Goal: Information Seeking & Learning: Learn about a topic

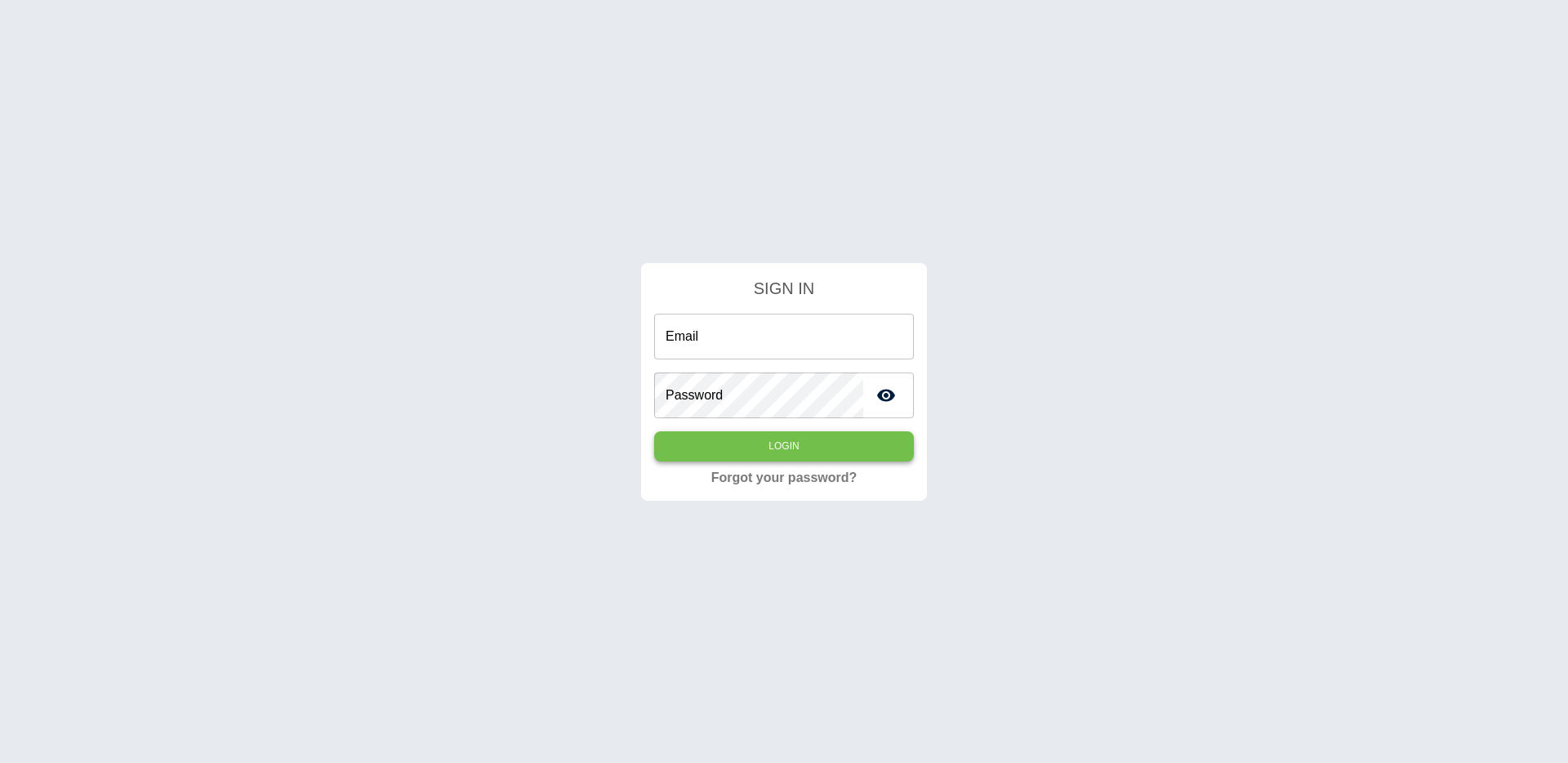
type input "**********"
click at [845, 436] on button "Login" at bounding box center [784, 446] width 260 height 30
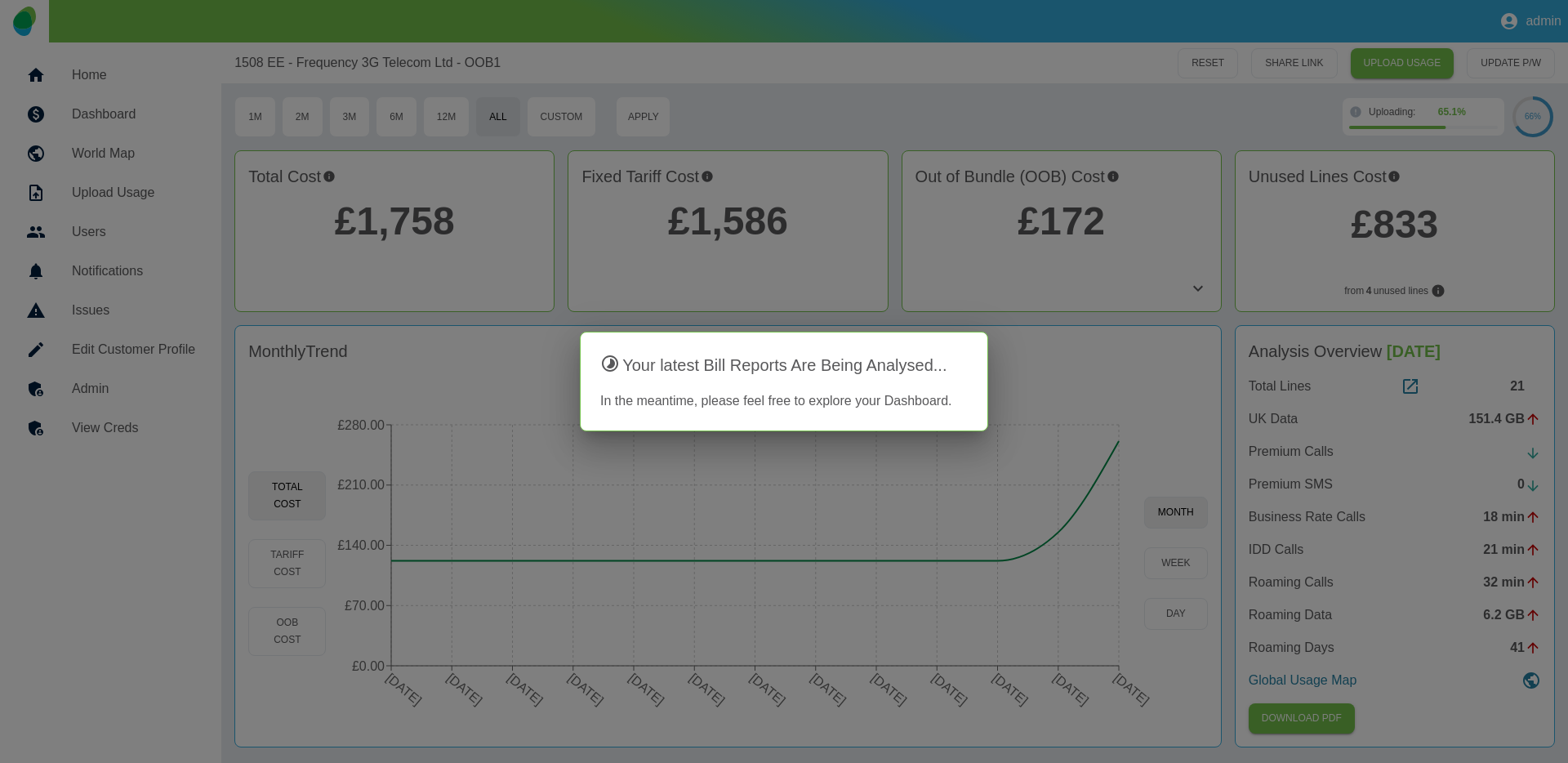
click at [1195, 288] on div at bounding box center [784, 381] width 1568 height 763
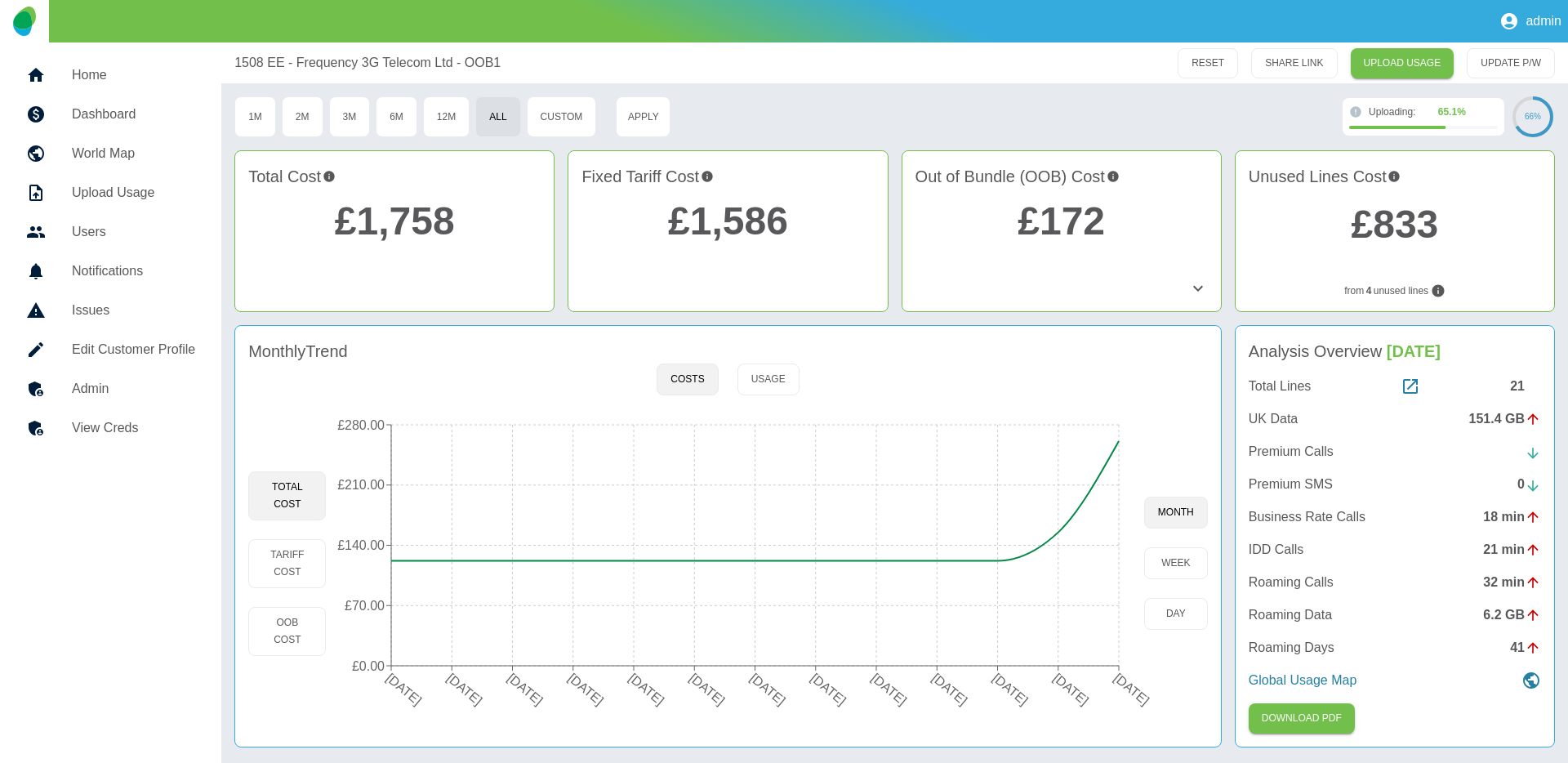
click at [1195, 288] on icon at bounding box center [1198, 288] width 10 height 6
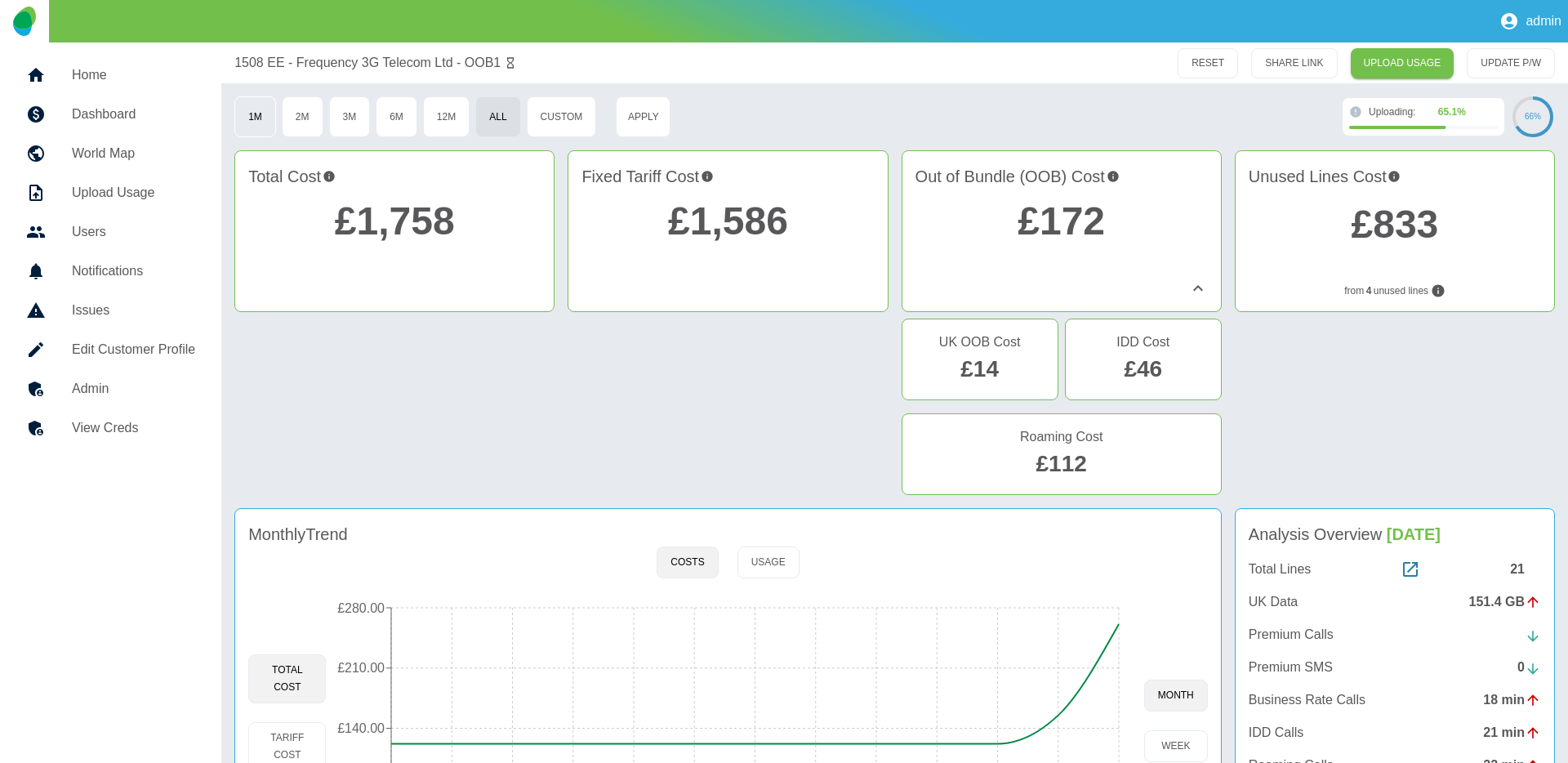
click at [257, 119] on button "1M" at bounding box center [255, 116] width 42 height 41
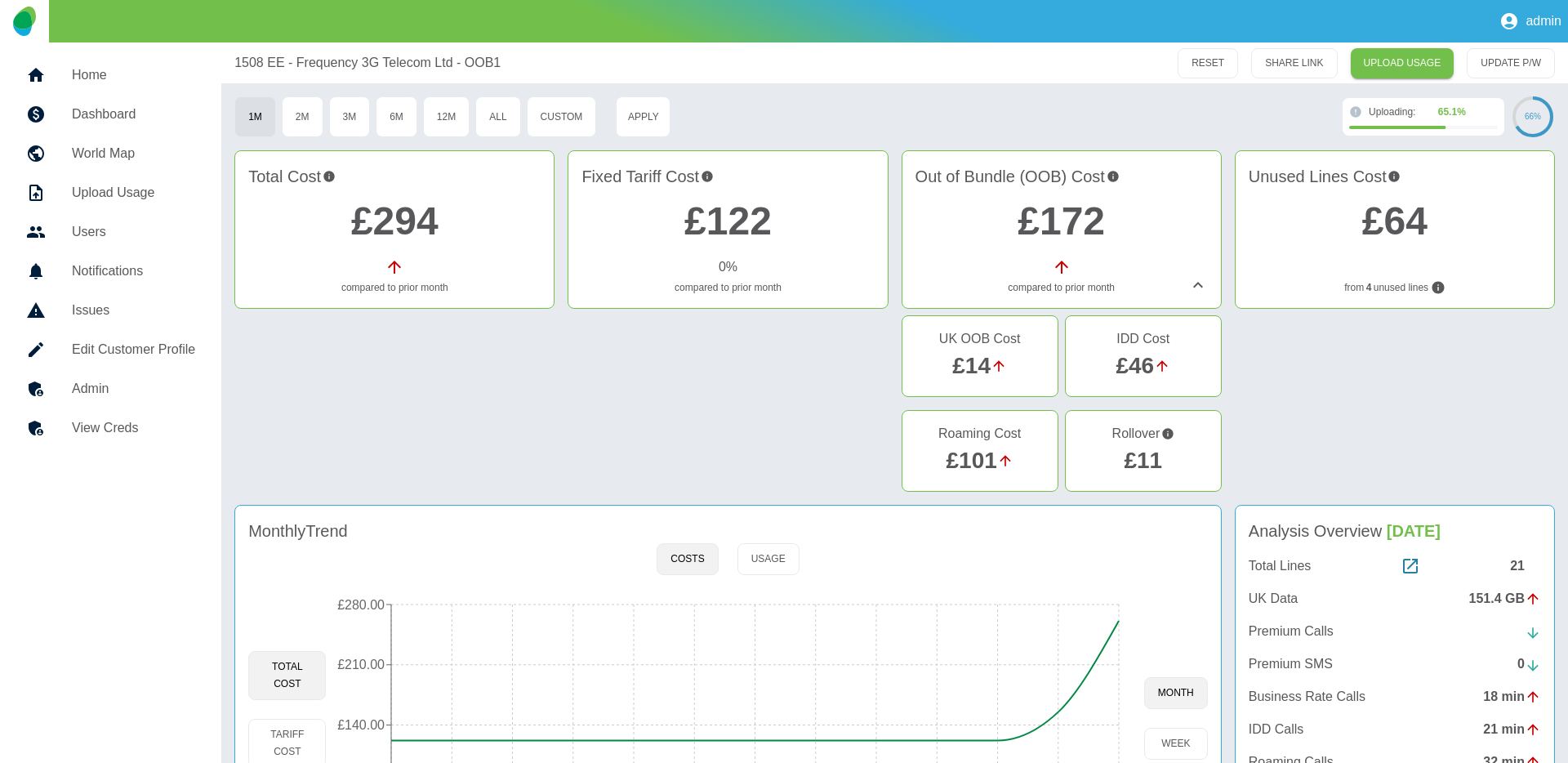
click at [1139, 471] on link "£11" at bounding box center [1142, 460] width 38 height 25
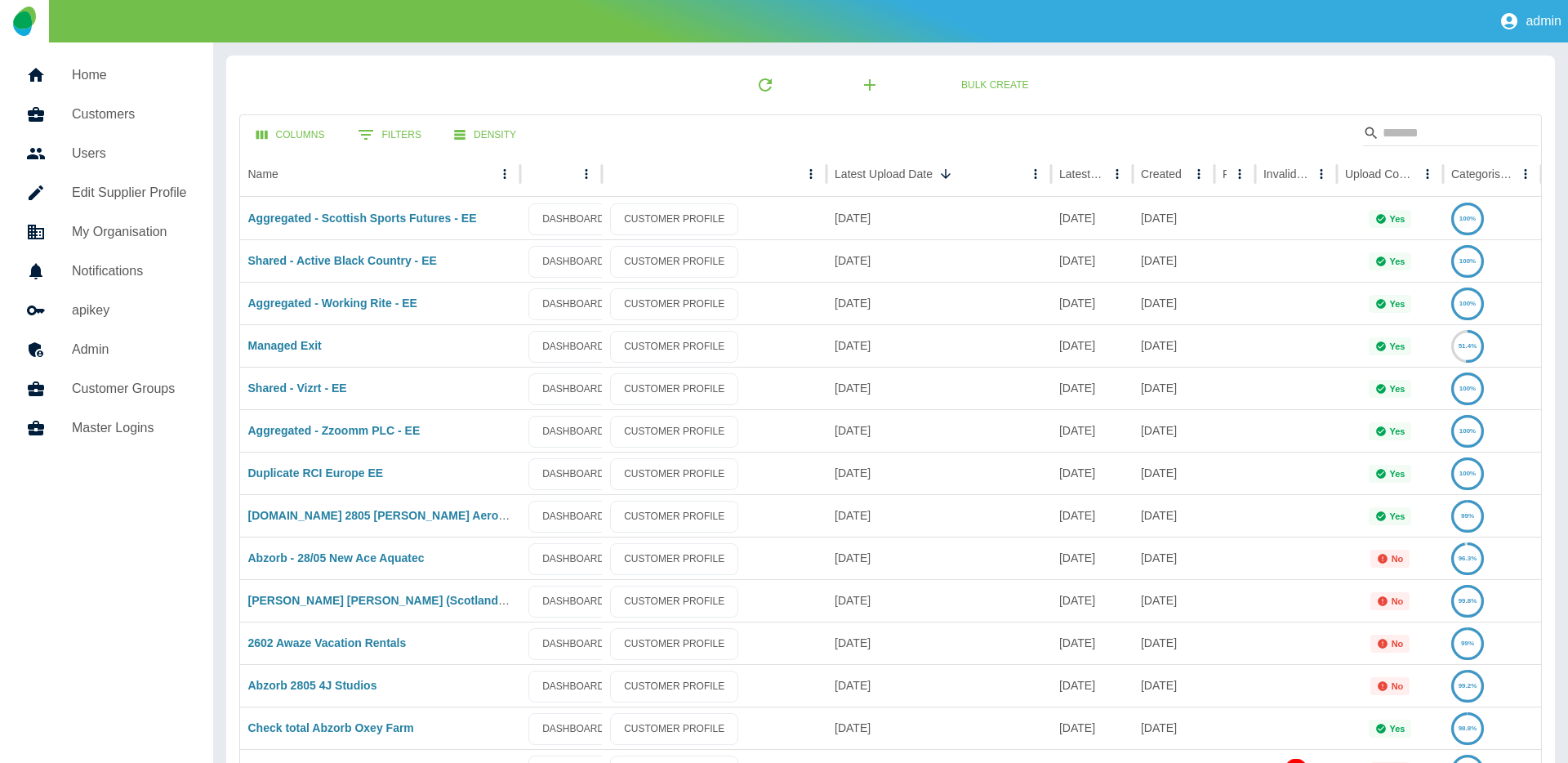
scroll to position [651, 0]
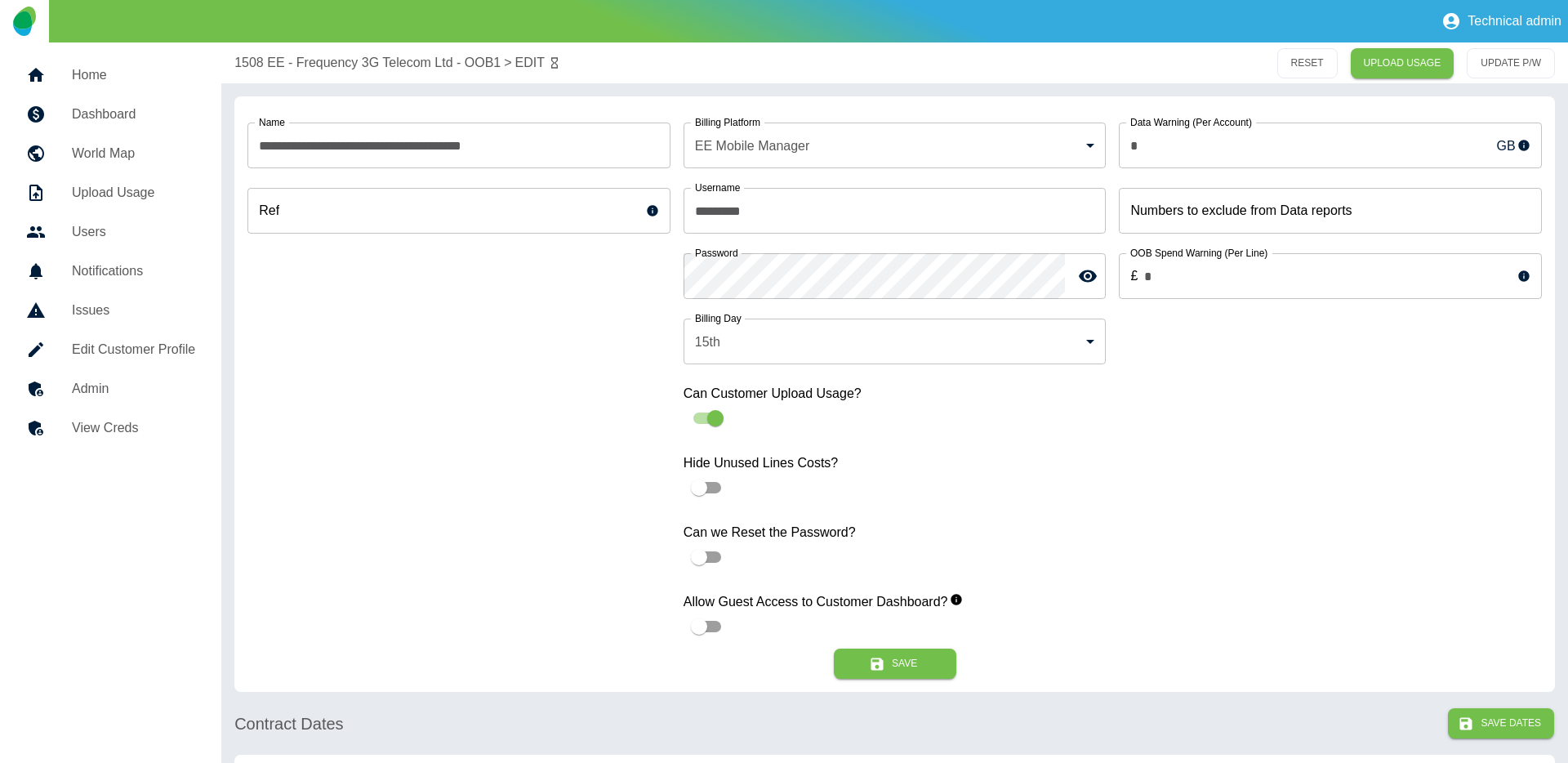
click at [143, 108] on h5 "Dashboard" at bounding box center [133, 115] width 123 height 20
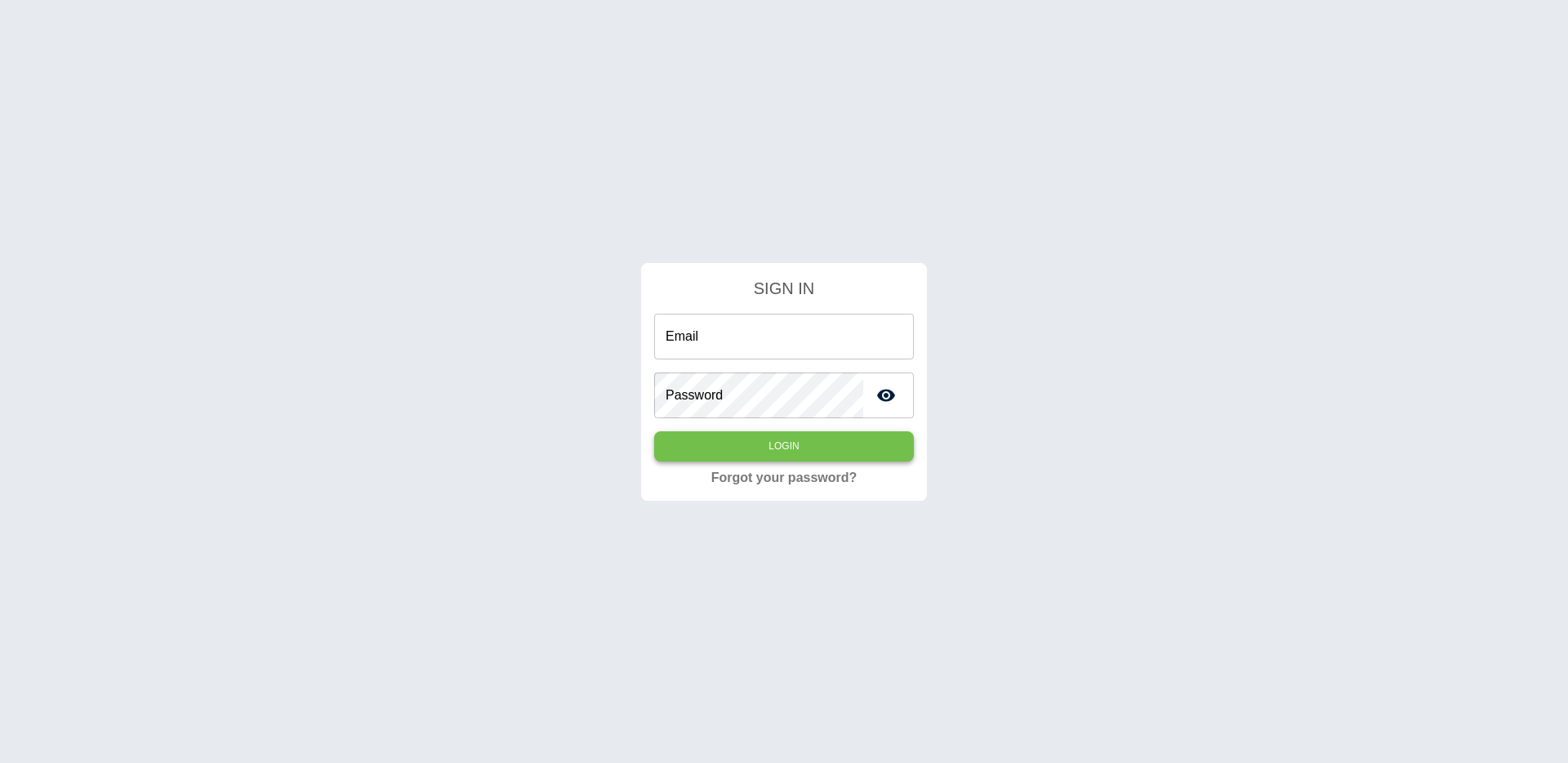
type input "**********"
click at [800, 454] on button "Login" at bounding box center [784, 446] width 260 height 30
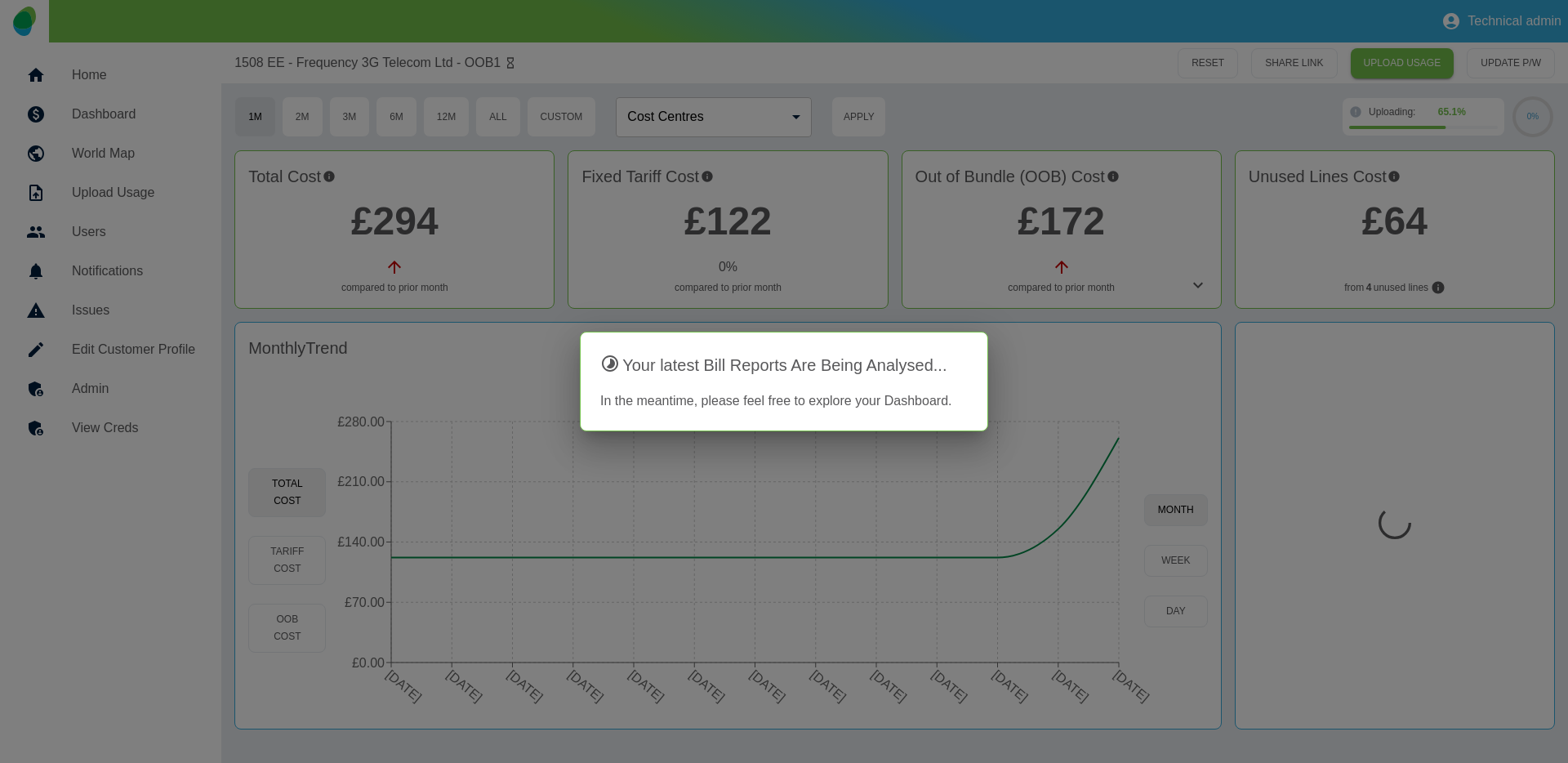
click at [1180, 297] on div at bounding box center [784, 381] width 1568 height 763
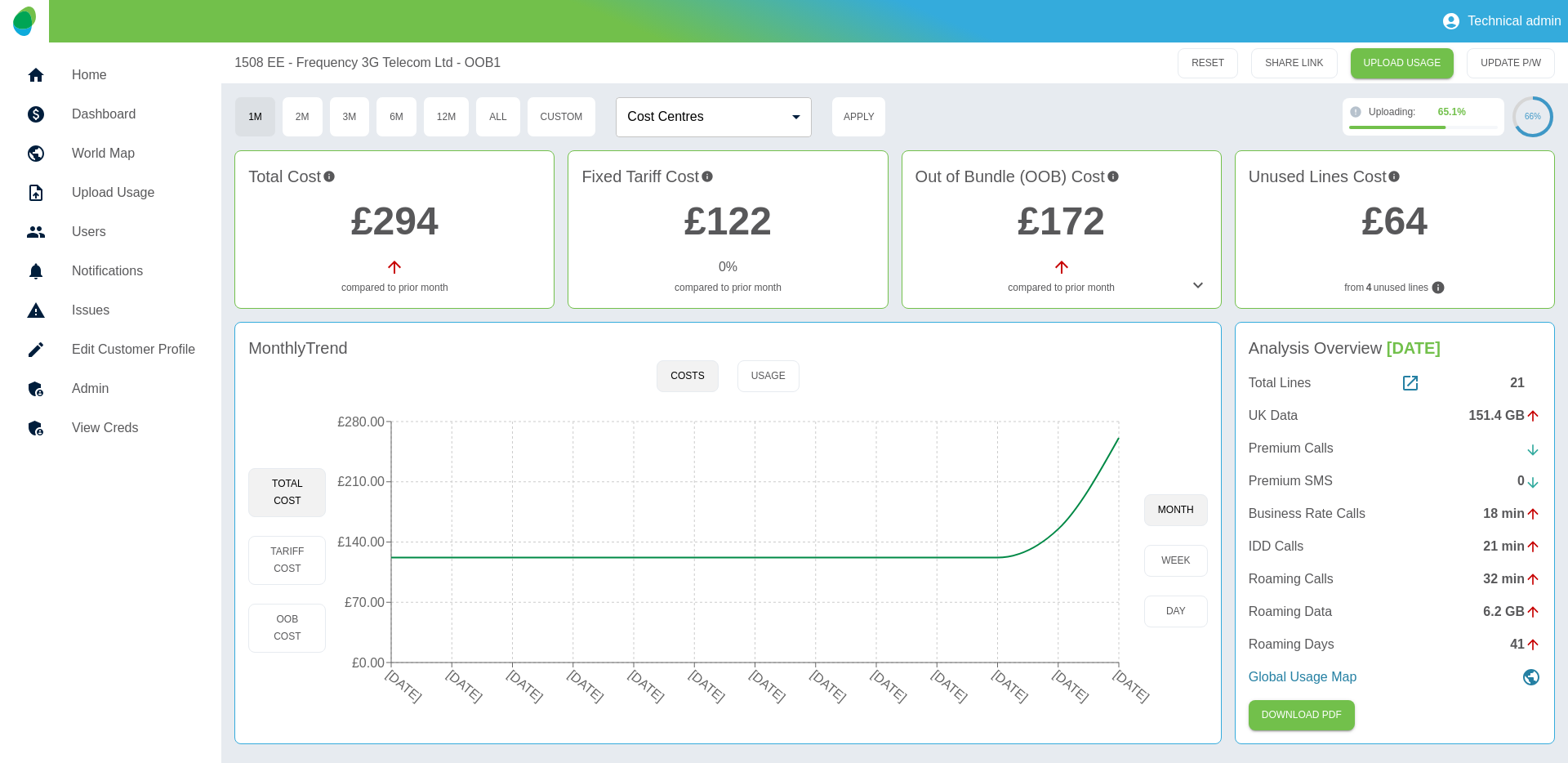
click at [1194, 290] on icon at bounding box center [1198, 285] width 20 height 20
